Goal: Task Accomplishment & Management: Complete application form

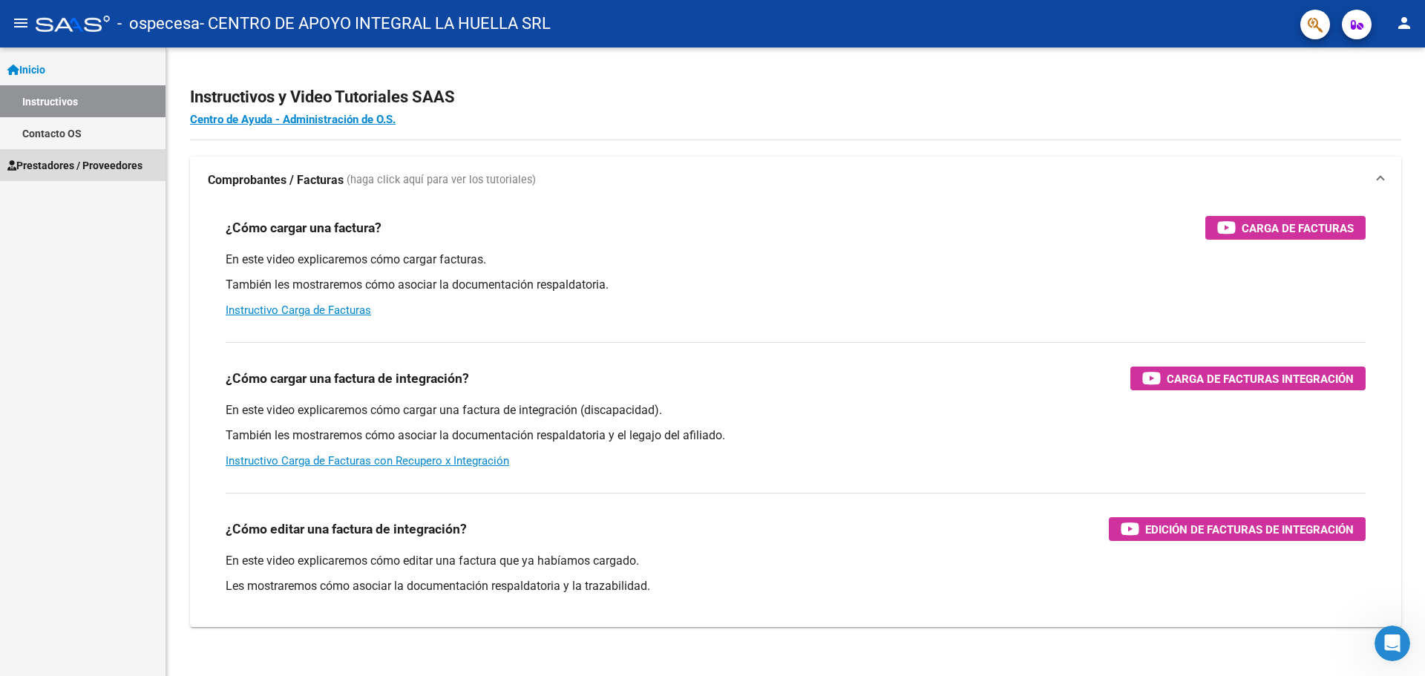
click at [84, 164] on span "Prestadores / Proveedores" at bounding box center [74, 165] width 135 height 16
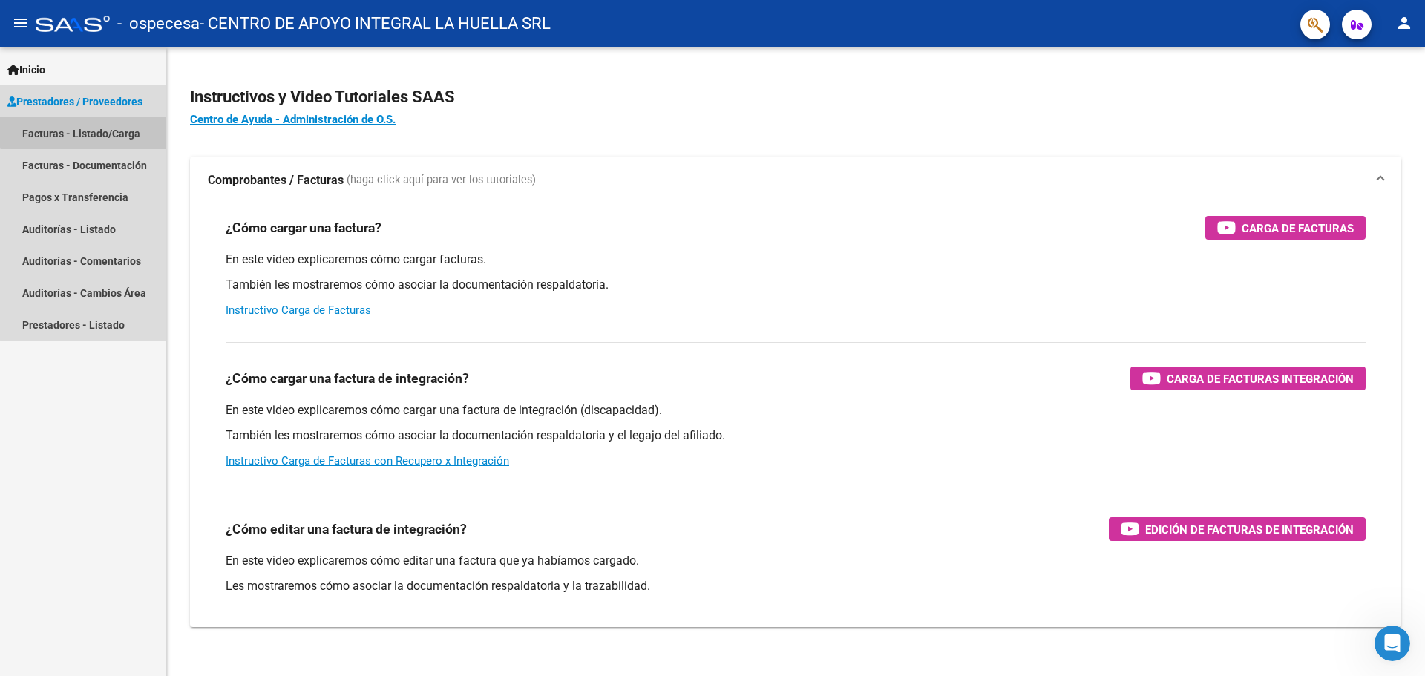
click at [100, 126] on link "Facturas - Listado/Carga" at bounding box center [83, 133] width 166 height 32
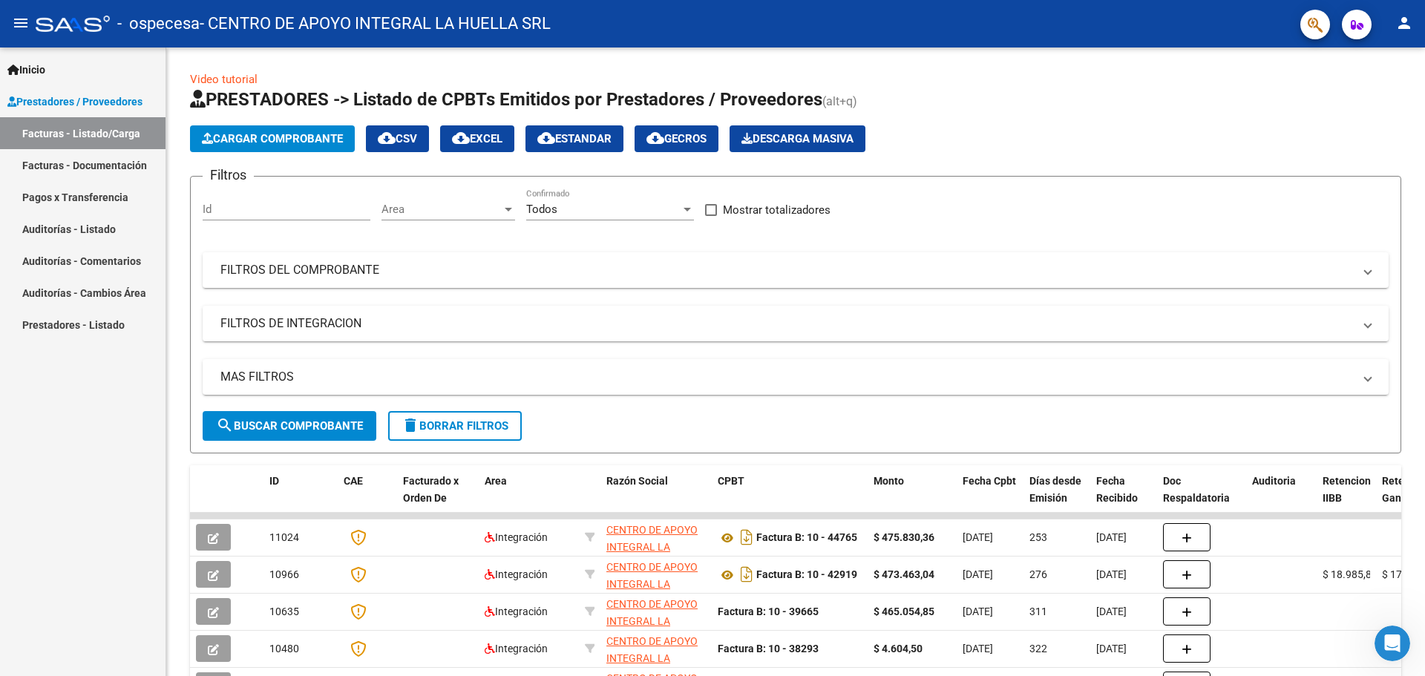
click at [59, 72] on link "Inicio" at bounding box center [83, 69] width 166 height 32
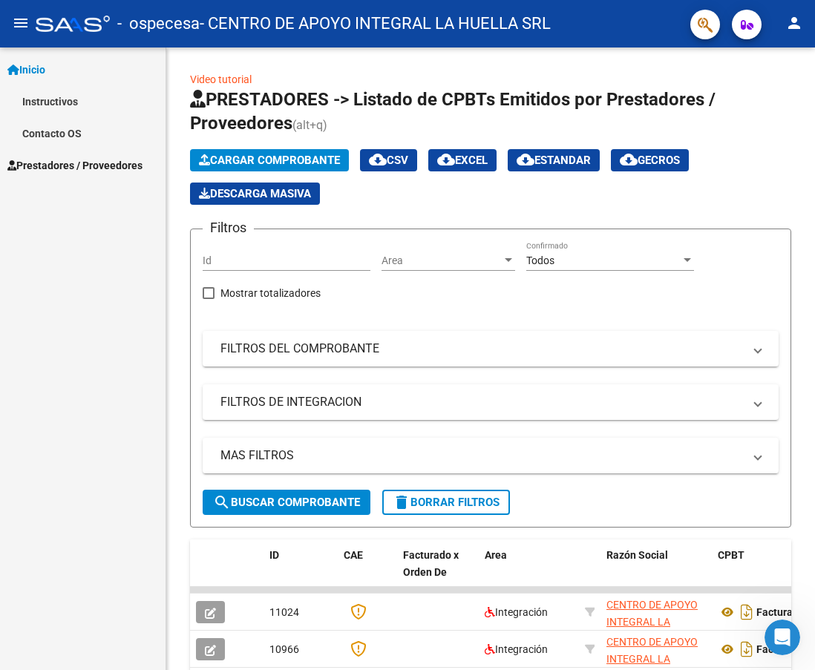
drag, startPoint x: 81, startPoint y: 166, endPoint x: 109, endPoint y: 171, distance: 28.8
click at [81, 166] on span "Prestadores / Proveedores" at bounding box center [74, 165] width 135 height 16
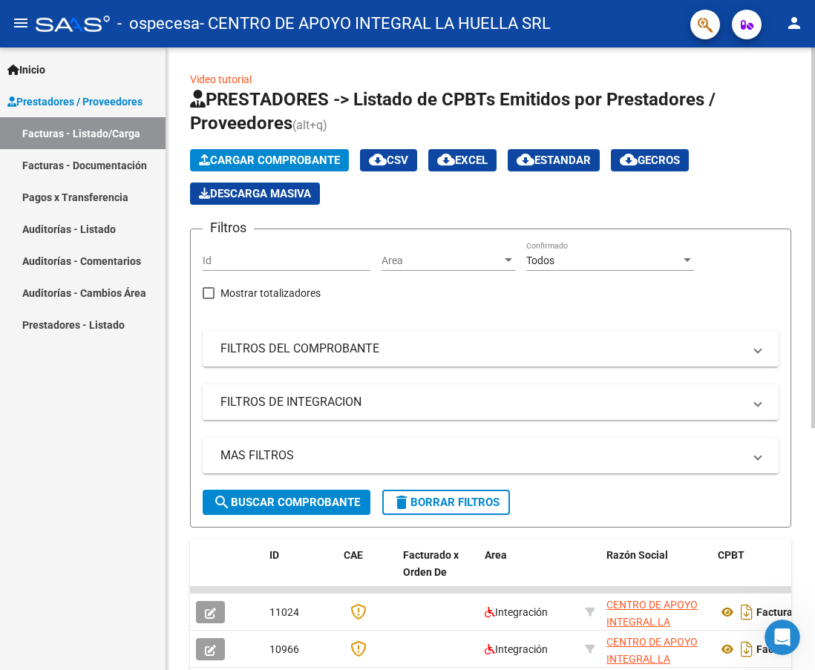
click at [288, 154] on span "Cargar Comprobante" at bounding box center [269, 160] width 141 height 13
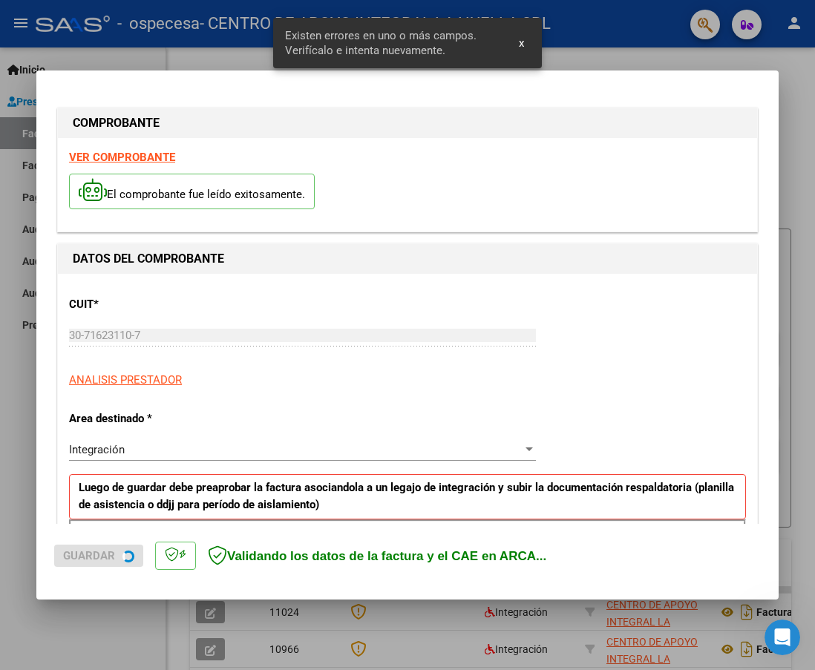
scroll to position [271, 0]
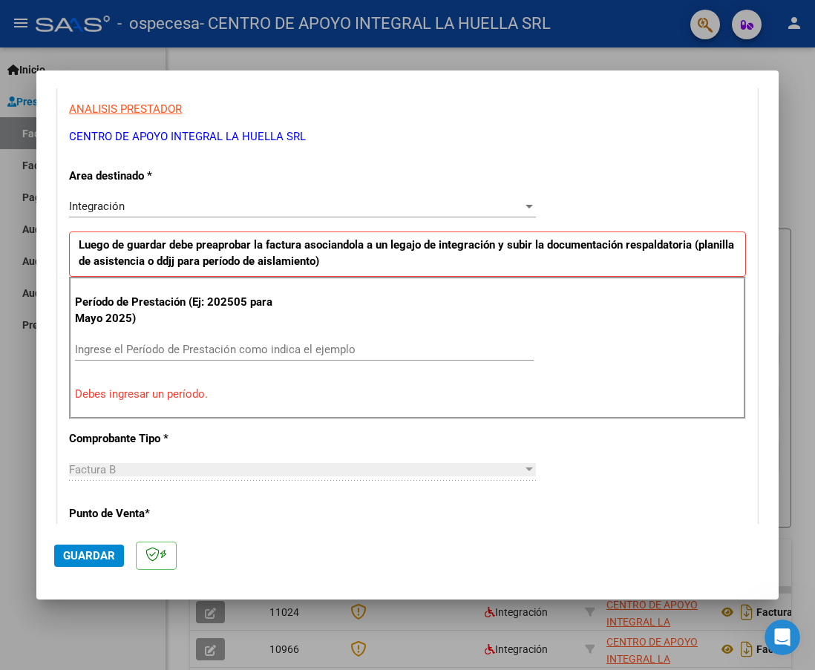
click at [509, 350] on input "Ingrese el Período de Prestación como indica el ejemplo" at bounding box center [304, 349] width 459 height 13
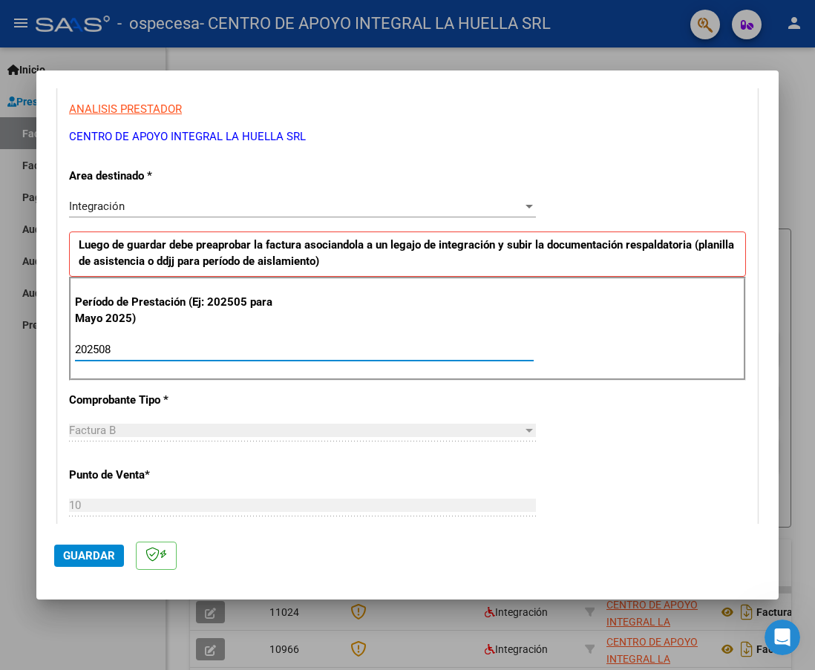
type input "202508"
click at [600, 410] on div "CUIT * 30-71623110-7 Ingresar CUIT ANALISIS PRESTADOR CENTRO DE APOYO INTEGRAL …" at bounding box center [407, 561] width 699 height 1117
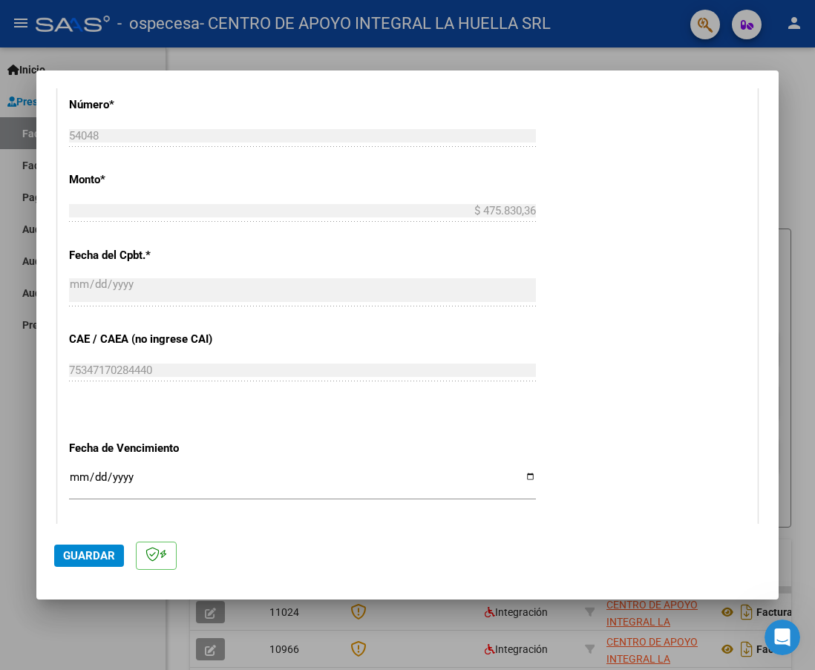
scroll to position [865, 0]
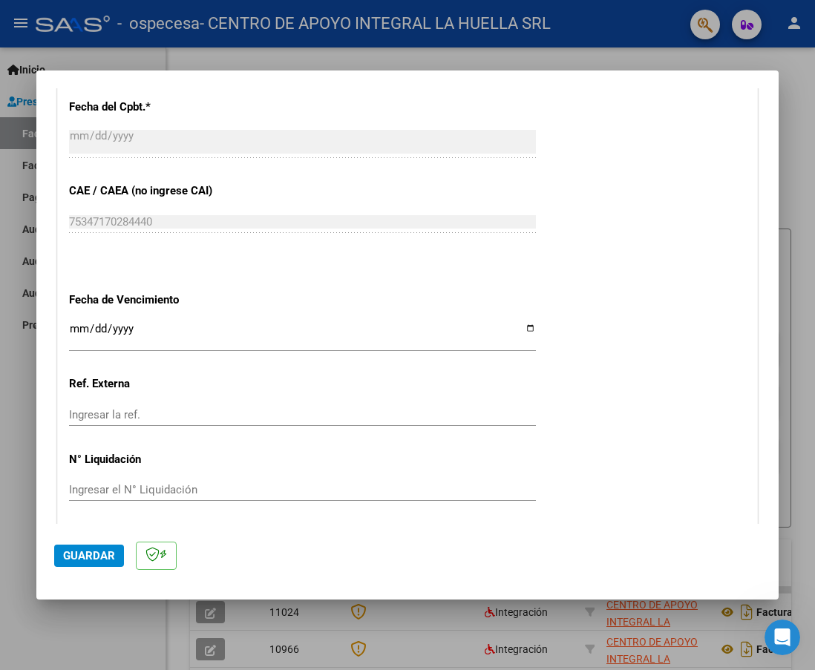
click at [523, 328] on input "Ingresar la fecha" at bounding box center [302, 335] width 467 height 24
type input "[DATE]"
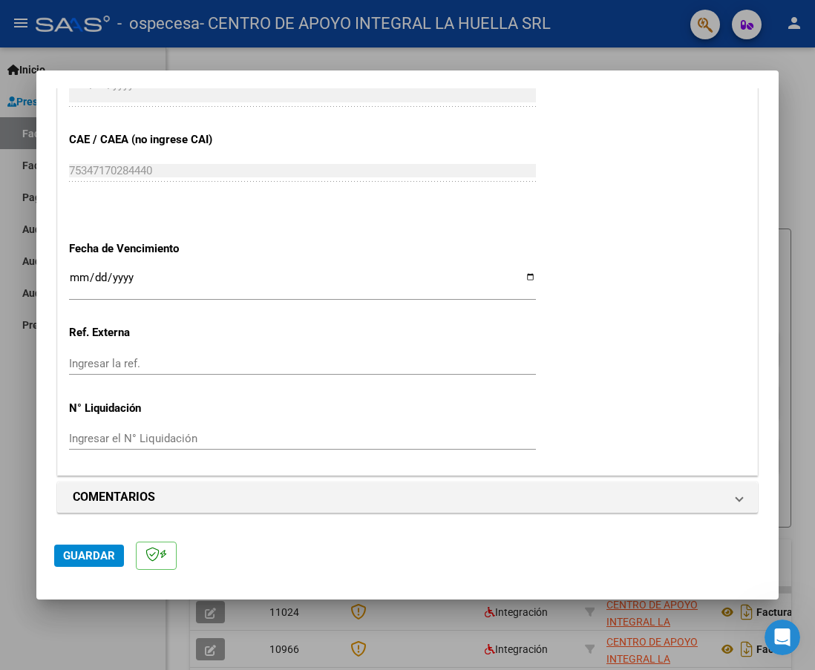
click at [84, 561] on span "Guardar" at bounding box center [89, 555] width 52 height 13
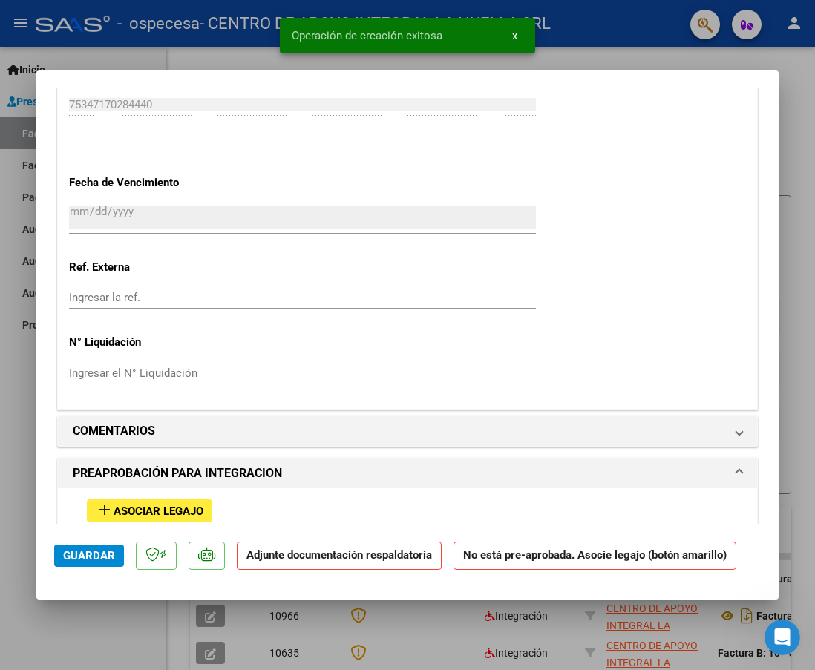
scroll to position [1113, 0]
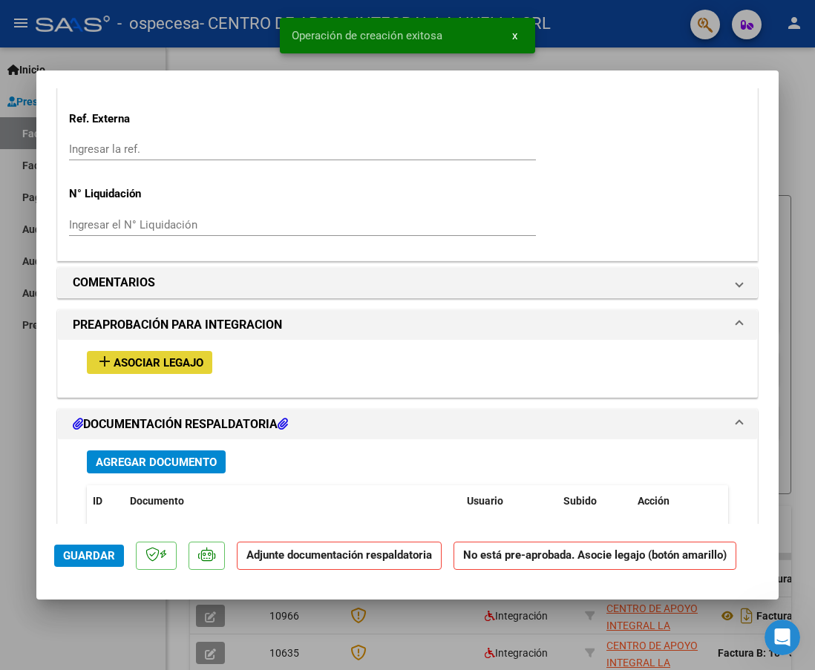
click at [184, 367] on span "Asociar Legajo" at bounding box center [159, 362] width 90 height 13
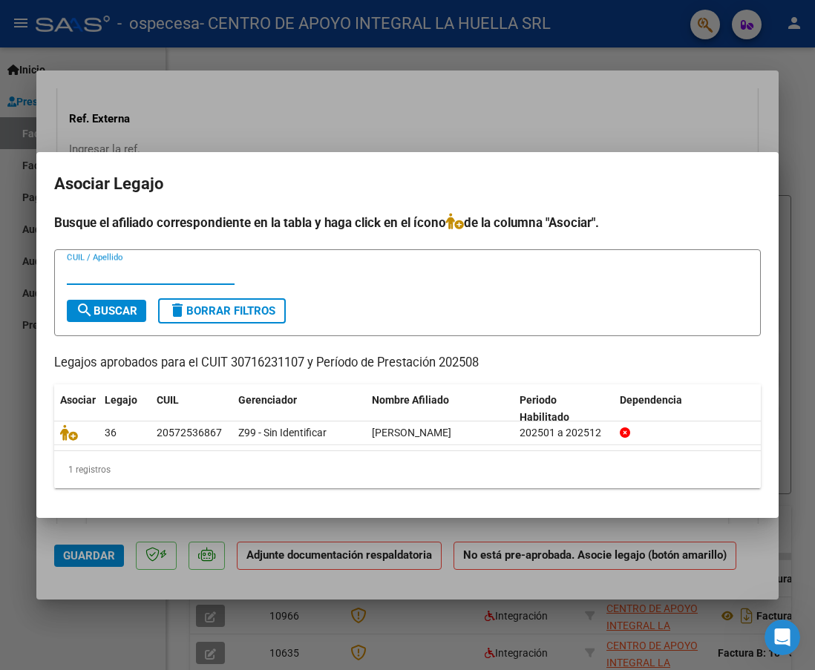
click at [601, 124] on div at bounding box center [407, 335] width 815 height 670
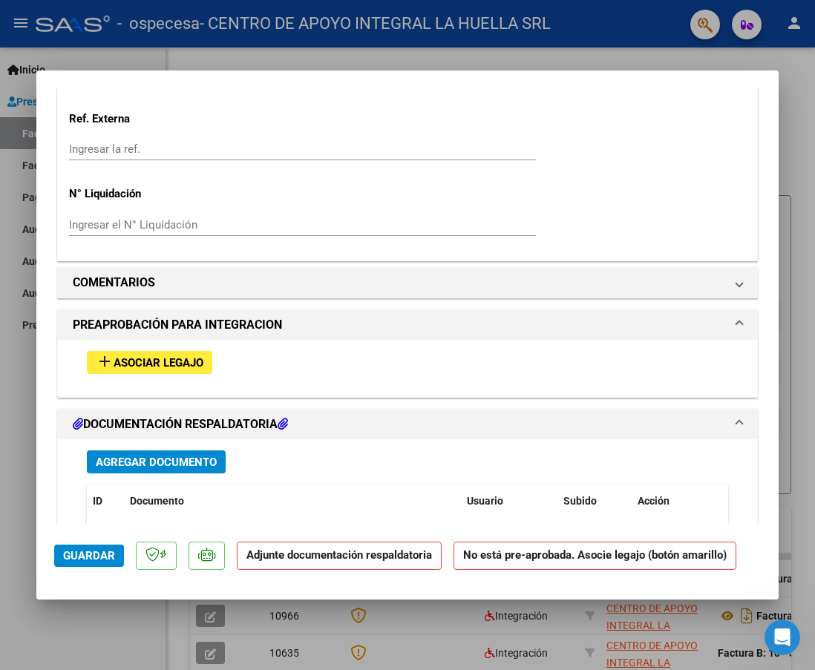
click at [217, 456] on span "Agregar Documento" at bounding box center [156, 462] width 121 height 13
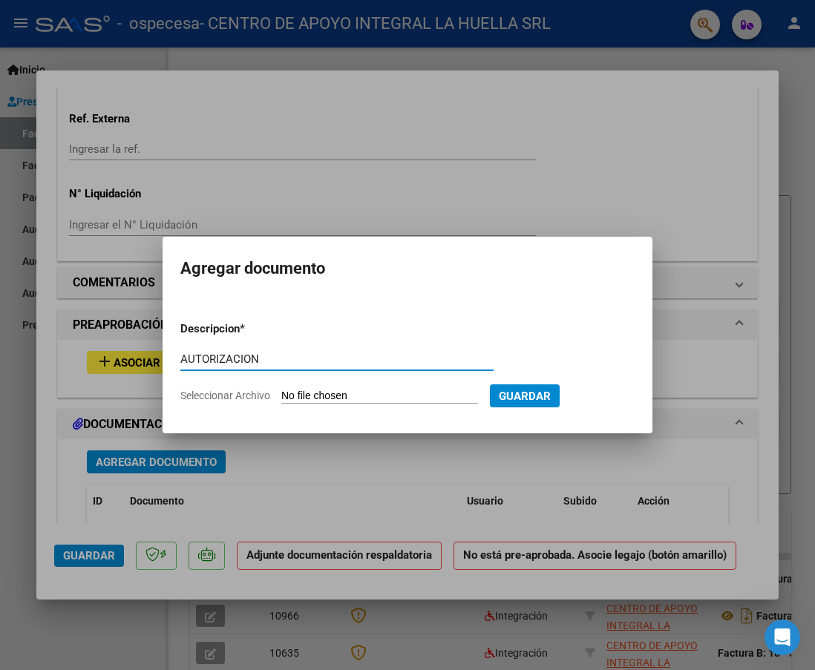
type input "AUTORIZACION"
click at [389, 397] on input "Seleccionar Archivo" at bounding box center [379, 397] width 197 height 14
type input "C:\fakepath\[PERSON_NAME] AUTO S CERAMISTAS .pdf"
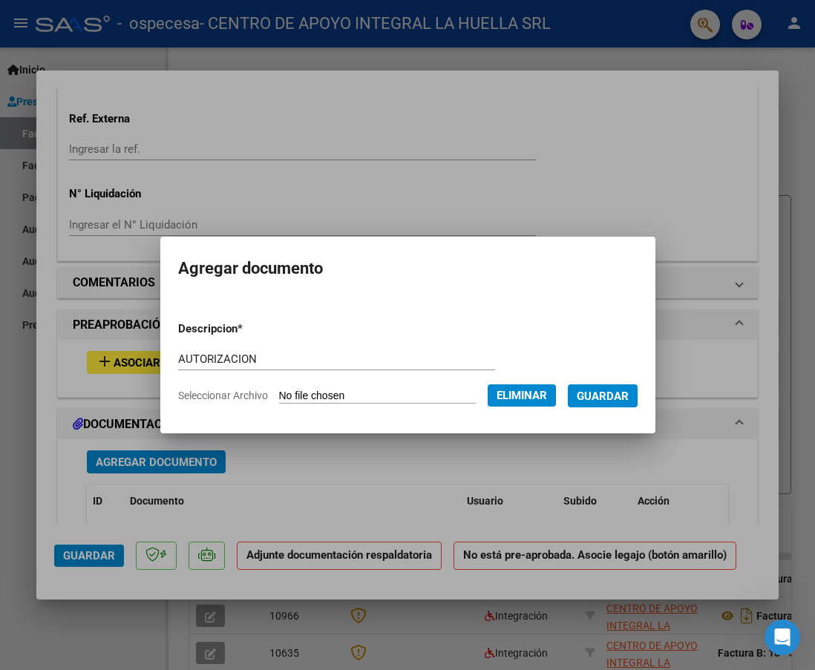
click at [606, 396] on span "Guardar" at bounding box center [603, 396] width 52 height 13
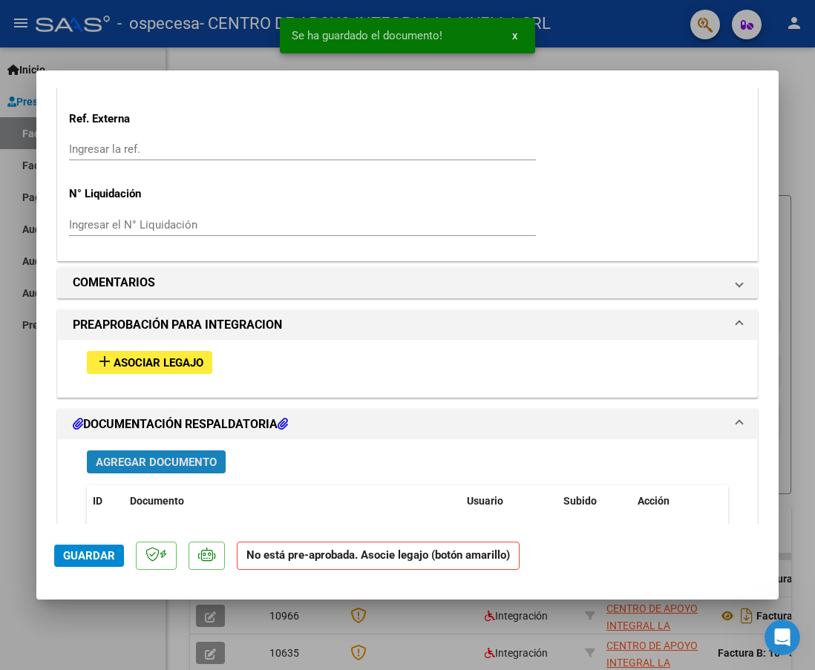
click at [194, 456] on span "Agregar Documento" at bounding box center [156, 462] width 121 height 13
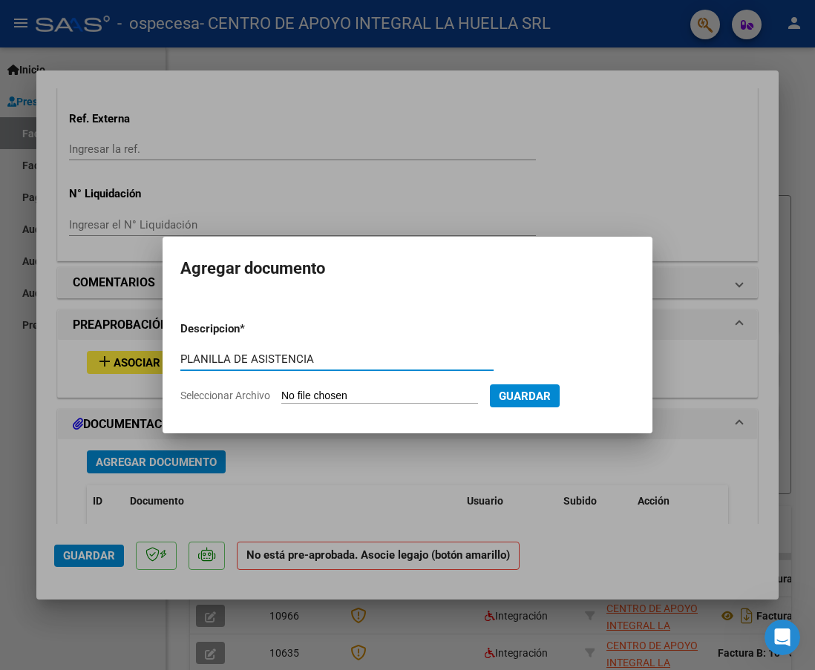
type input "PLANILLA DE ASISTENCIA"
type input "C:\fakepath\[PERSON_NAME] P ASISTENCIA S AGOSTO OSPECESA.pdf"
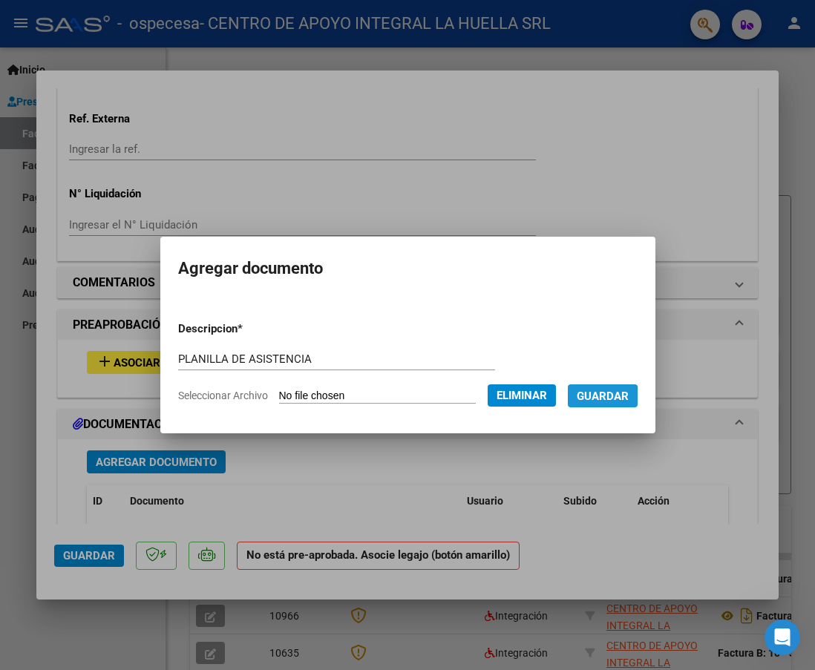
click at [606, 399] on span "Guardar" at bounding box center [603, 396] width 52 height 13
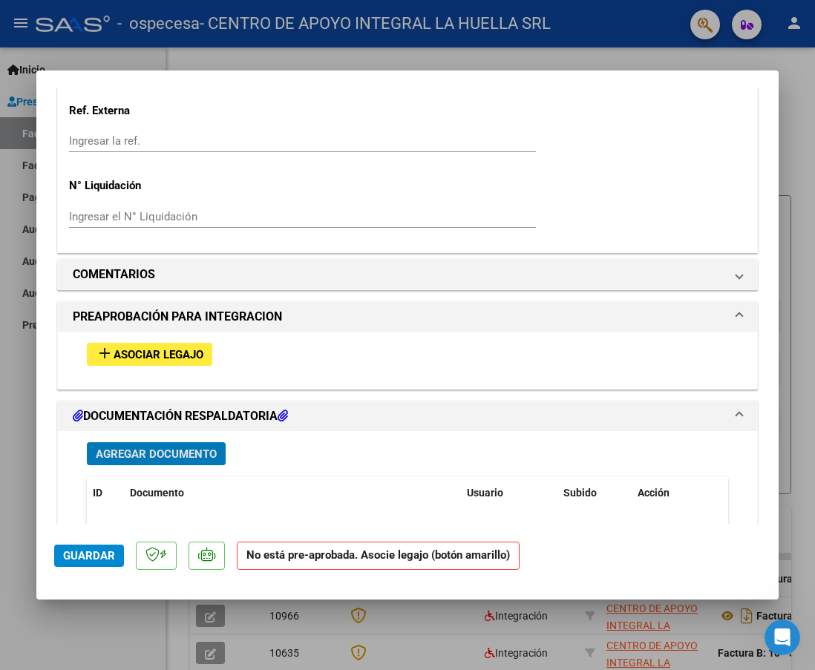
scroll to position [1344, 0]
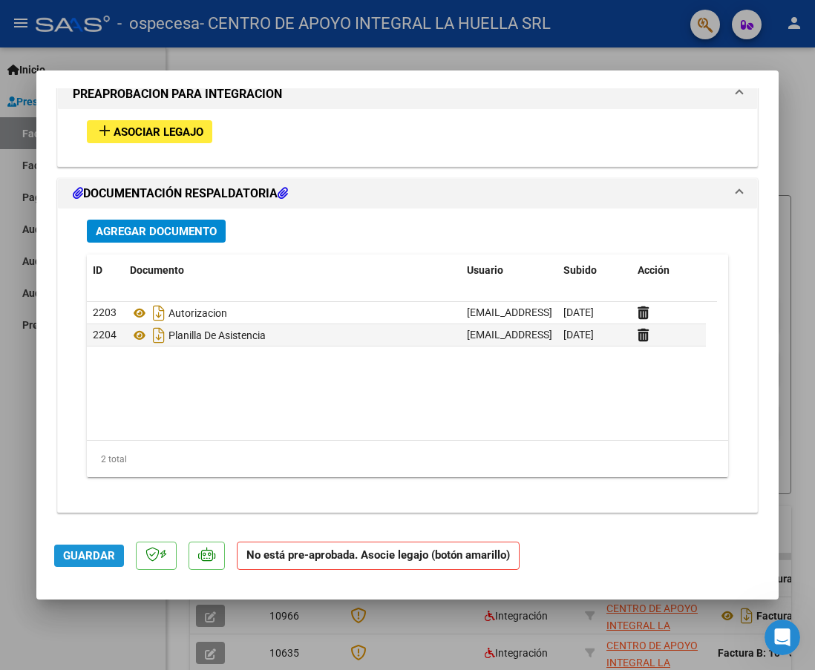
click at [96, 558] on span "Guardar" at bounding box center [89, 555] width 52 height 13
click at [62, 556] on button "Guardar" at bounding box center [89, 556] width 70 height 22
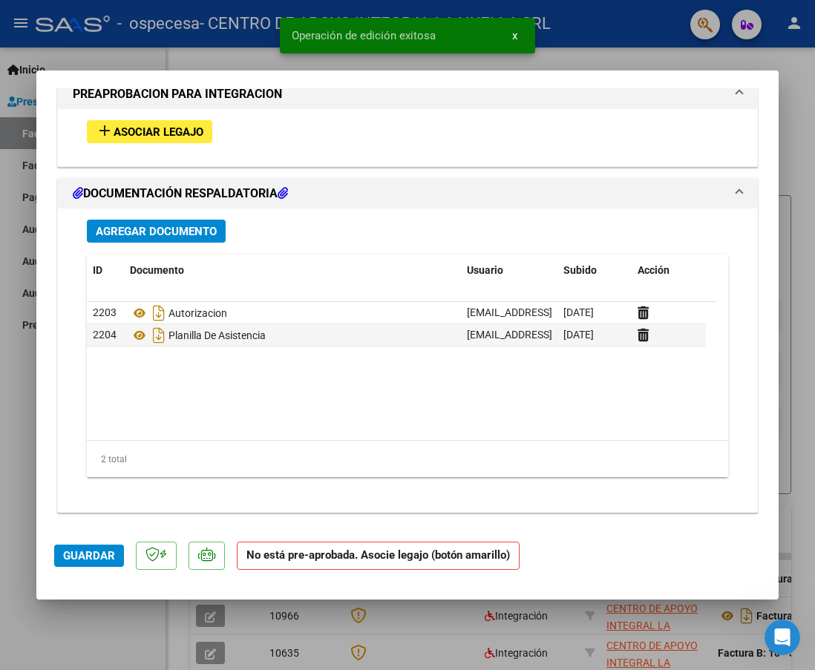
click at [117, 643] on div at bounding box center [407, 335] width 815 height 670
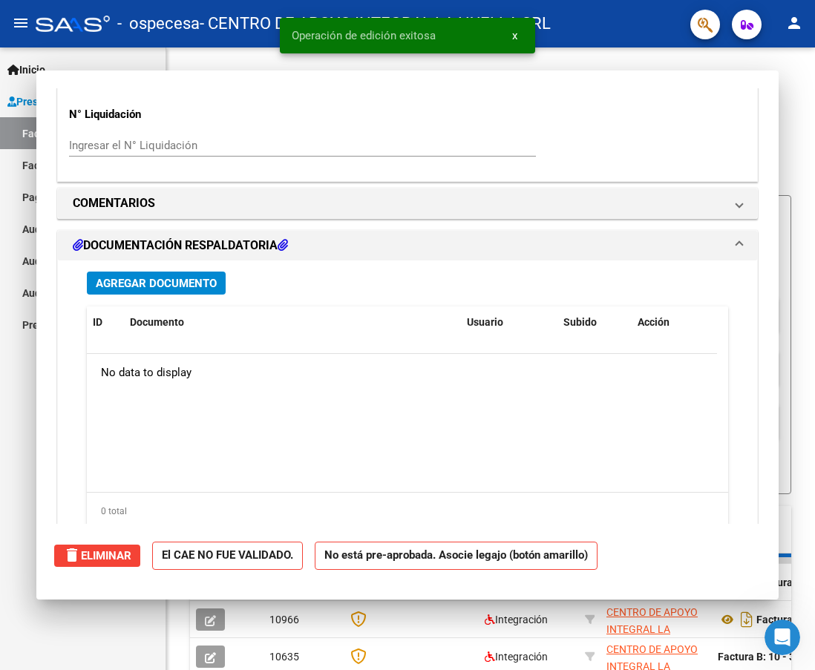
scroll to position [0, 0]
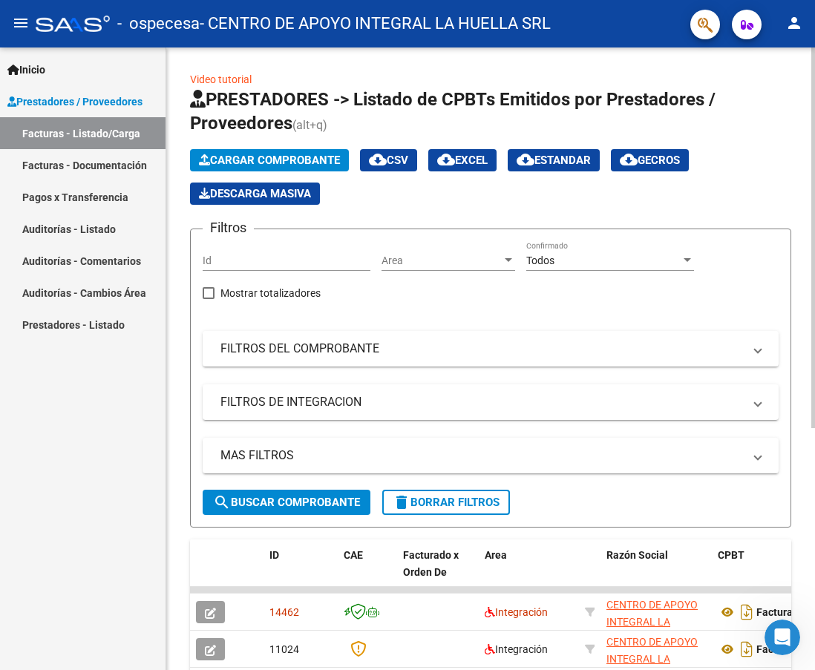
click at [250, 154] on span "Cargar Comprobante" at bounding box center [269, 160] width 141 height 13
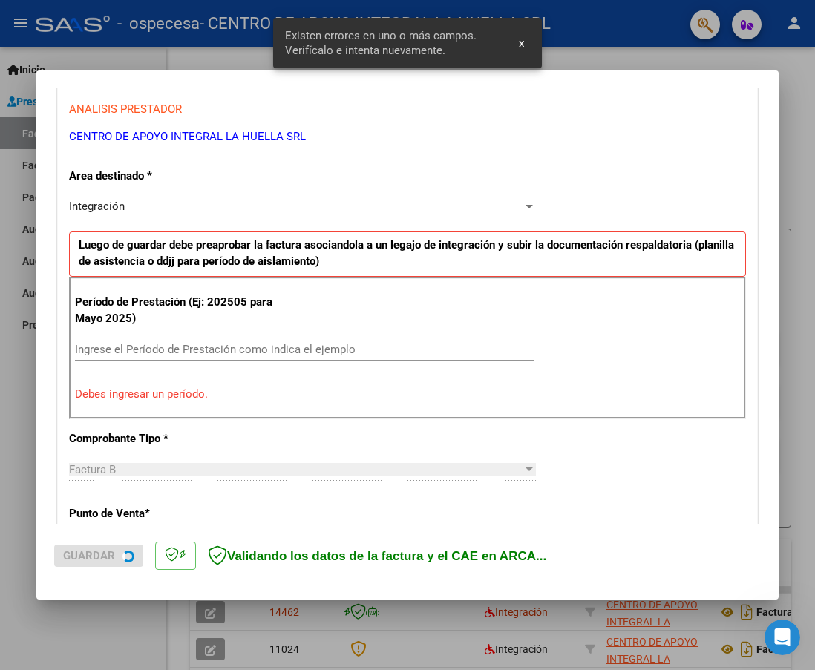
scroll to position [494, 0]
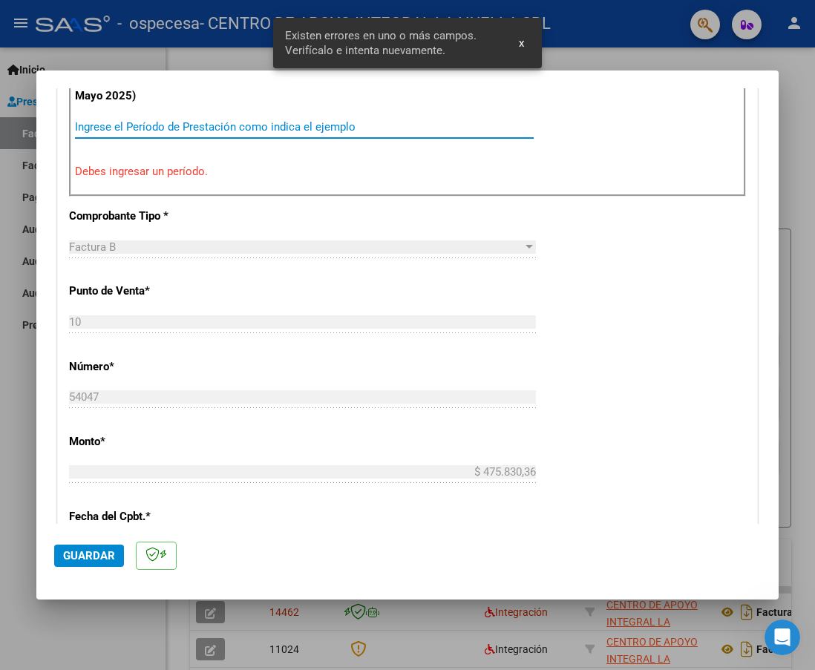
click at [277, 123] on input "Ingrese el Período de Prestación como indica el ejemplo" at bounding box center [304, 126] width 459 height 13
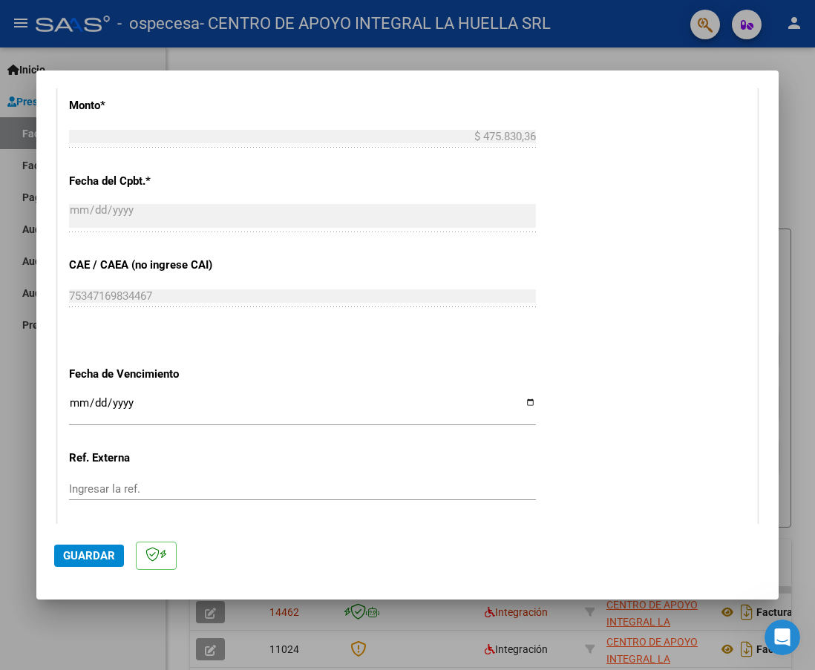
scroll to position [865, 0]
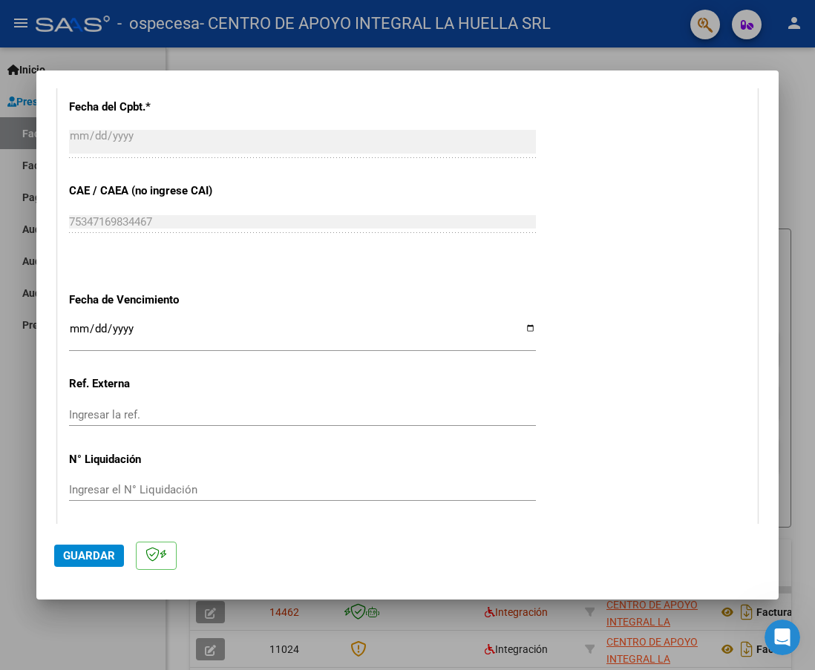
type input "202508"
click at [522, 328] on input "Ingresar la fecha" at bounding box center [302, 335] width 467 height 24
type input "[DATE]"
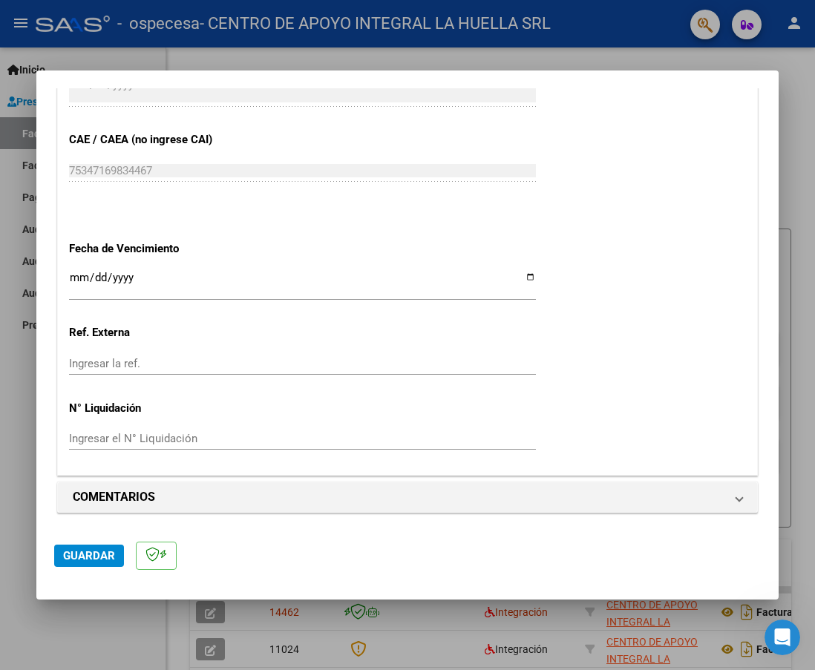
click at [80, 554] on span "Guardar" at bounding box center [89, 555] width 52 height 13
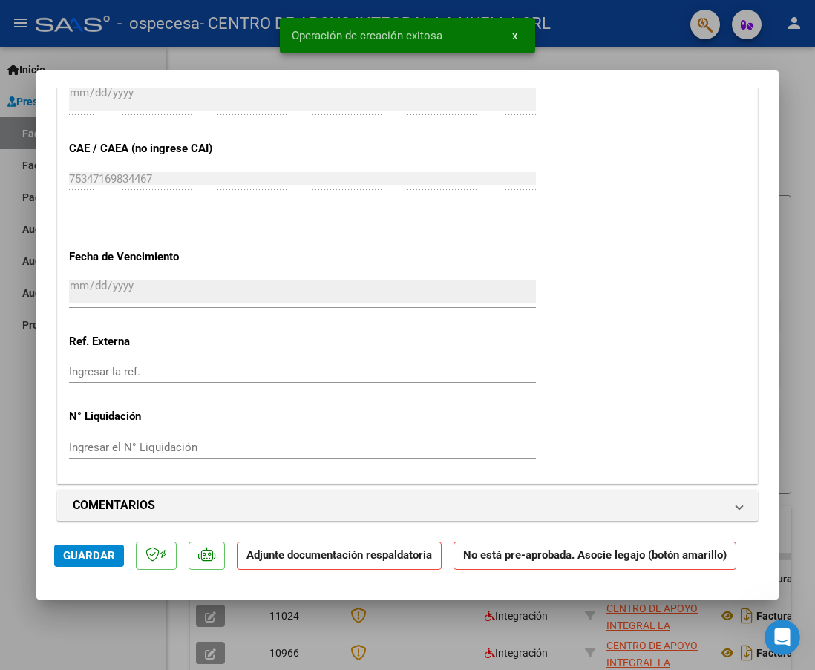
scroll to position [1262, 0]
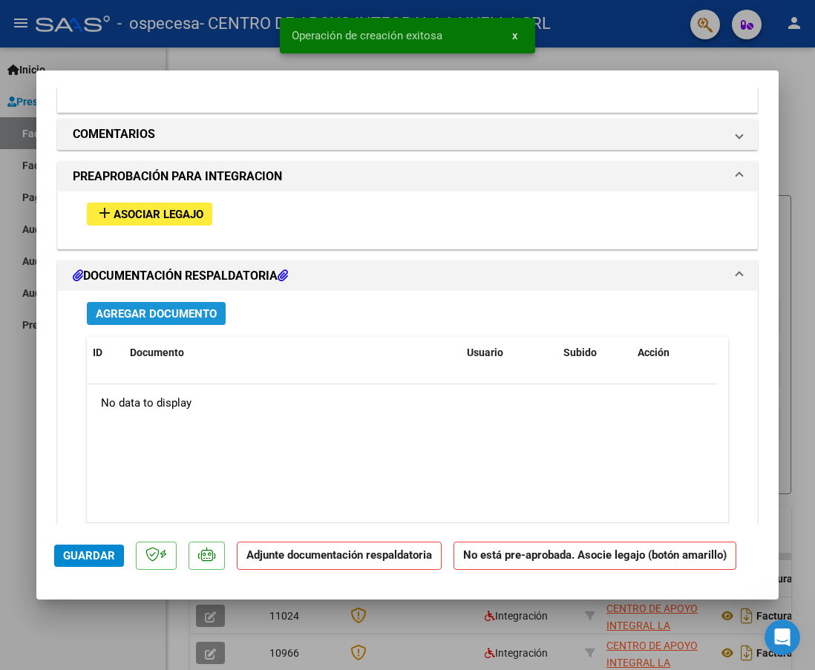
click at [148, 318] on span "Agregar Documento" at bounding box center [156, 313] width 121 height 13
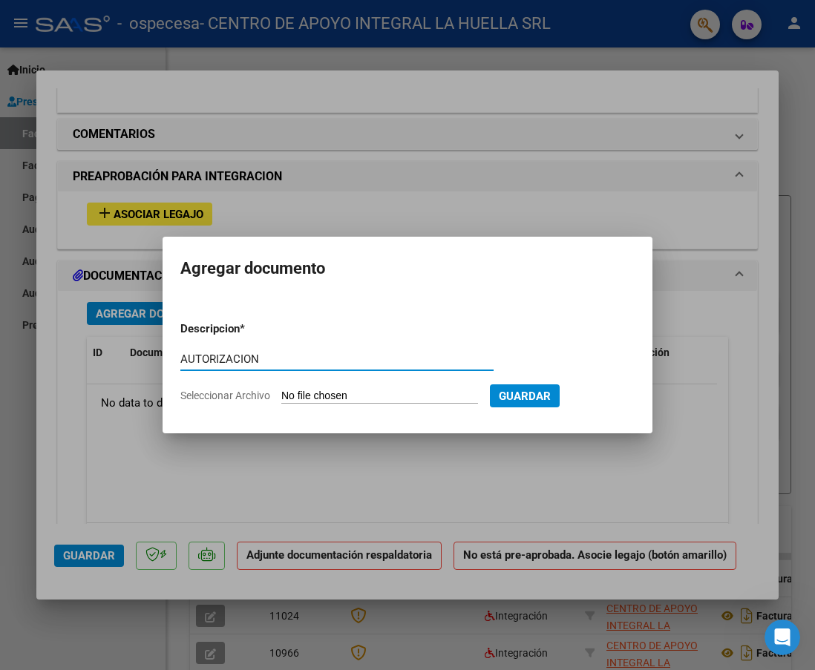
type input "AUTORIZACION"
type input "C:\fakepath\[PERSON_NAME] [PERSON_NAME] AUTO SAIE OSPECESA.pdf"
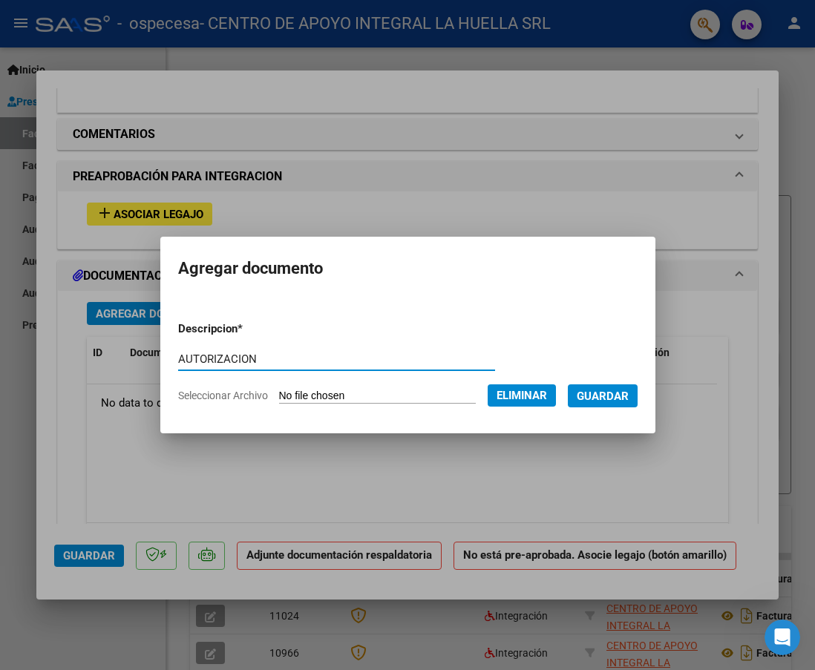
click at [629, 400] on span "Guardar" at bounding box center [603, 396] width 52 height 13
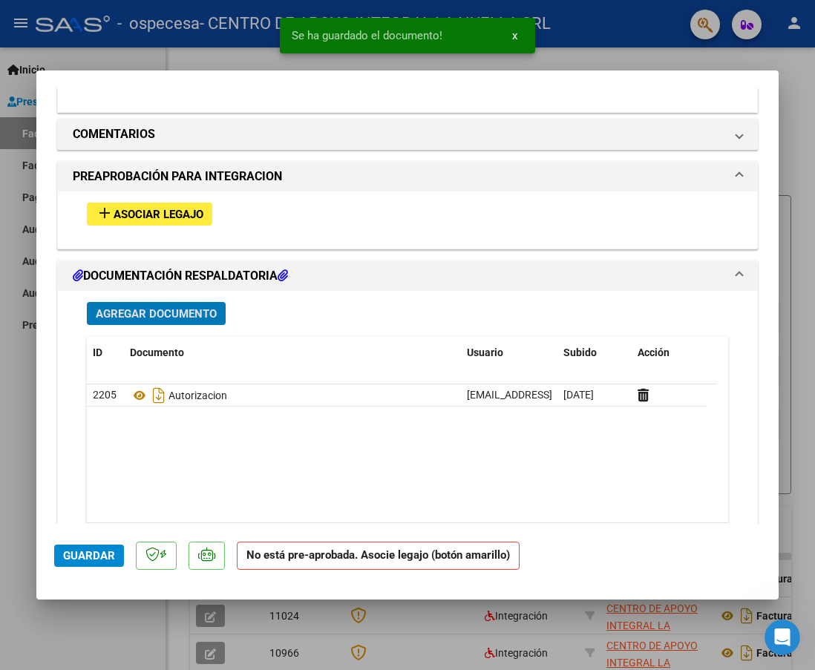
click at [174, 310] on span "Agregar Documento" at bounding box center [156, 313] width 121 height 13
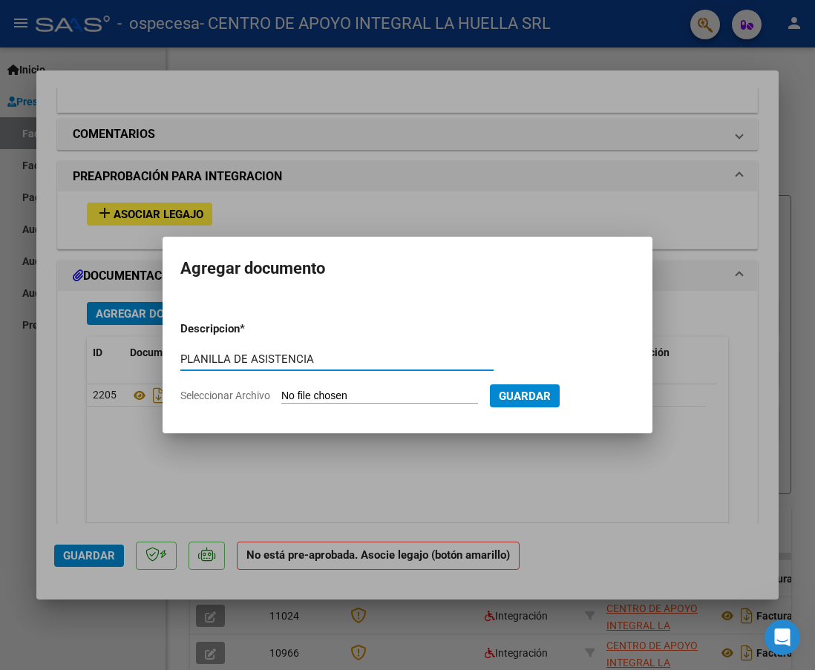
type input "PLANILLA DE ASISTENCIA"
type input "C:\fakepath\[PERSON_NAME] [PERSON_NAME] P ASISTENCIA S AGOSTO OSPECESA.pdf"
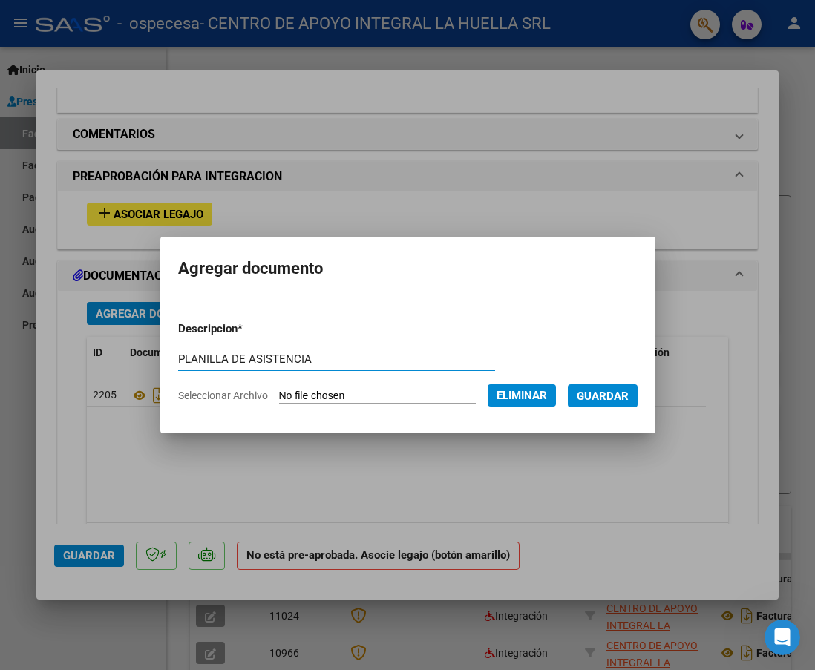
click at [621, 399] on span "Guardar" at bounding box center [603, 396] width 52 height 13
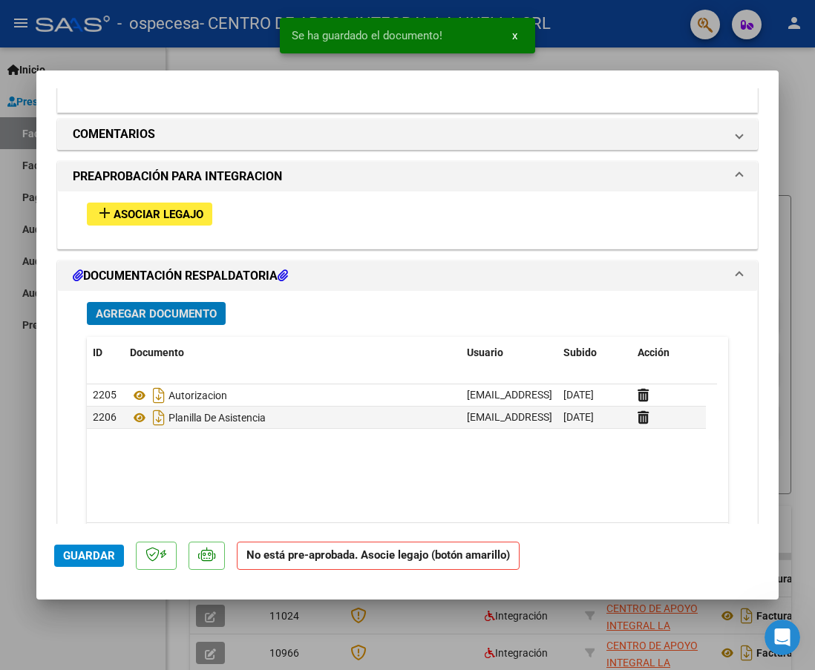
scroll to position [1344, 0]
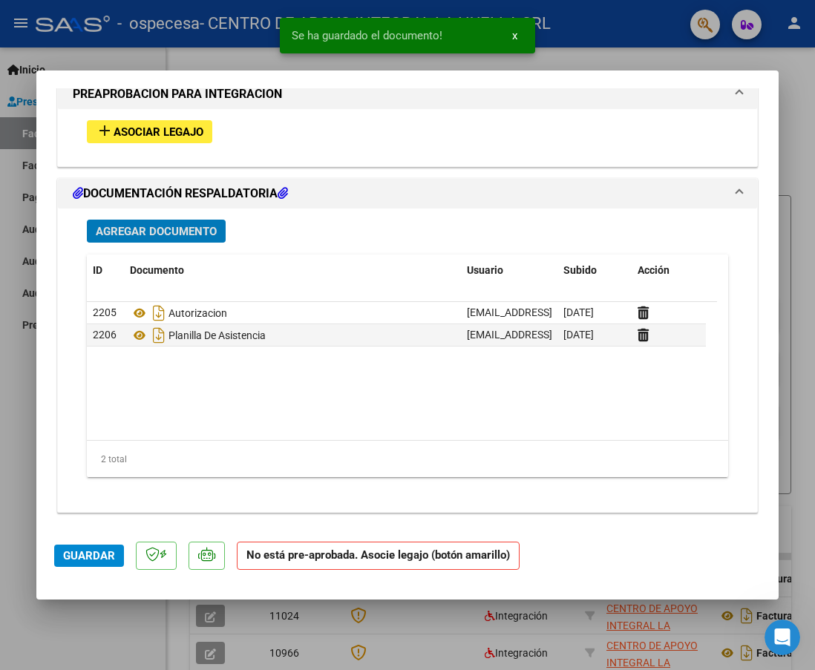
click at [80, 545] on button "Guardar" at bounding box center [89, 556] width 70 height 22
click at [99, 562] on span "Guardar" at bounding box center [89, 555] width 52 height 13
click at [682, 48] on div at bounding box center [407, 335] width 815 height 670
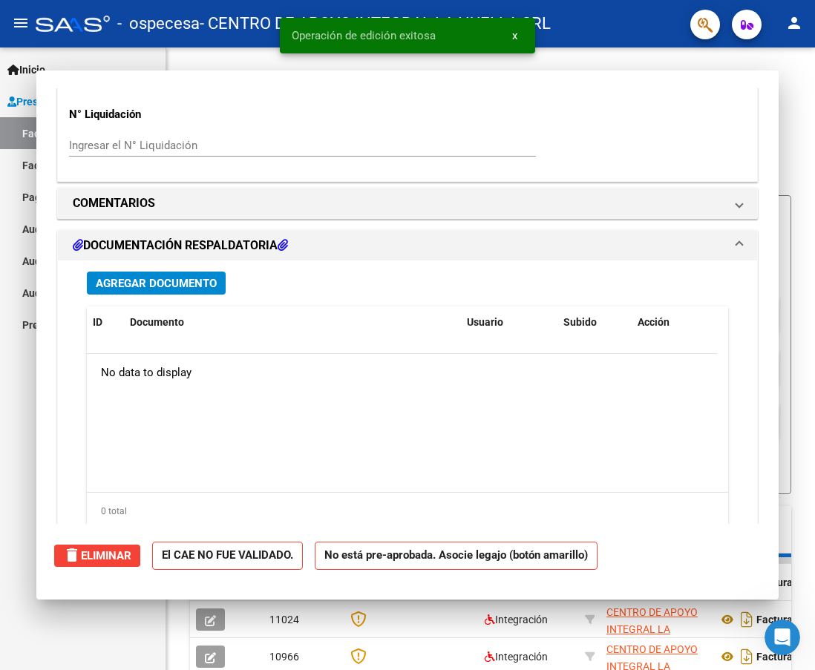
scroll to position [0, 0]
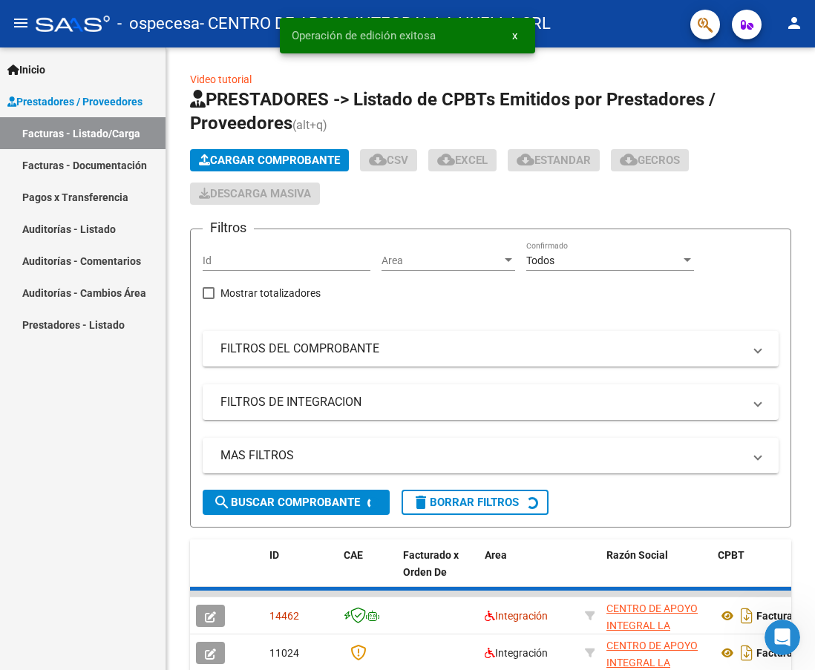
click at [787, 19] on mat-icon "person" at bounding box center [794, 23] width 18 height 18
